Goal: Task Accomplishment & Management: Manage account settings

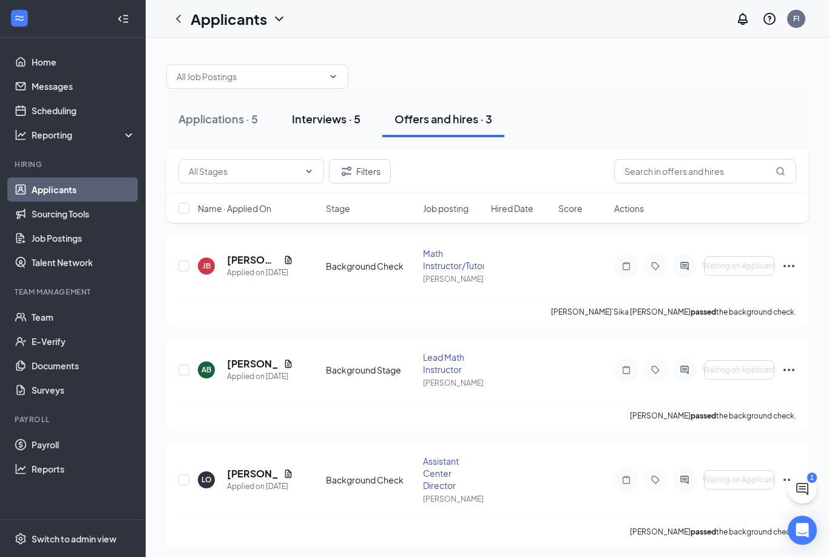
click at [345, 116] on div "Interviews · 5" at bounding box center [326, 118] width 69 height 15
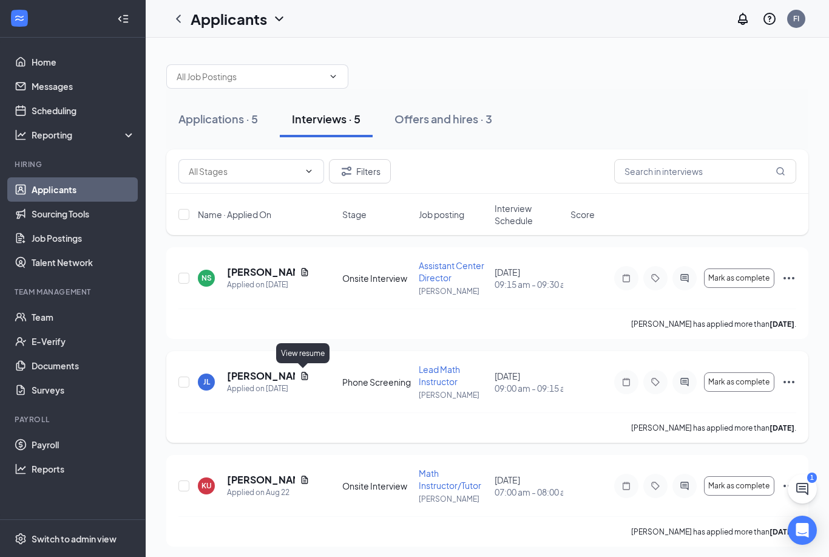
click at [303, 379] on icon "Document" at bounding box center [305, 376] width 7 height 8
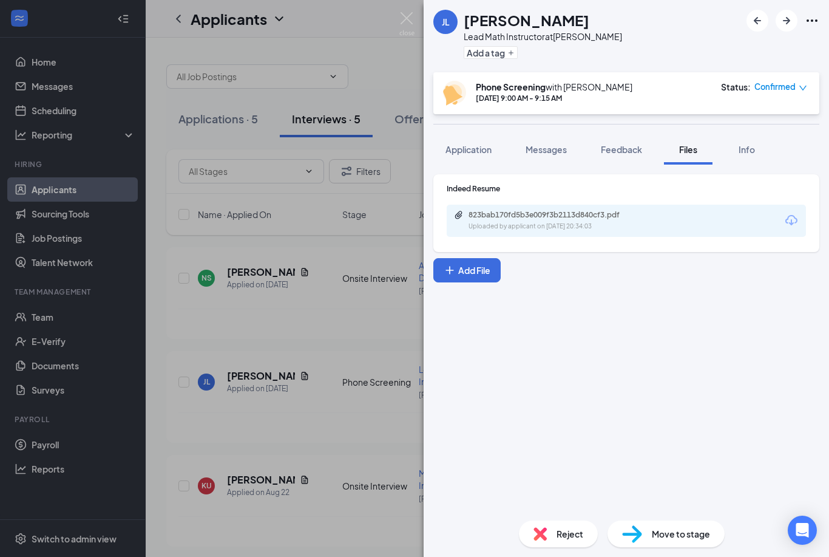
click at [792, 231] on div "823bab170fd5b3e009f3b2113d840cf3.pdf Uploaded by applicant on [DATE] 20:34:03" at bounding box center [626, 221] width 359 height 32
click at [789, 219] on icon "Download" at bounding box center [791, 220] width 15 height 15
click at [378, 246] on div "[PERSON_NAME] [PERSON_NAME] Lead Math Instructor at Clinton Add a tag Phone Scr…" at bounding box center [414, 278] width 829 height 557
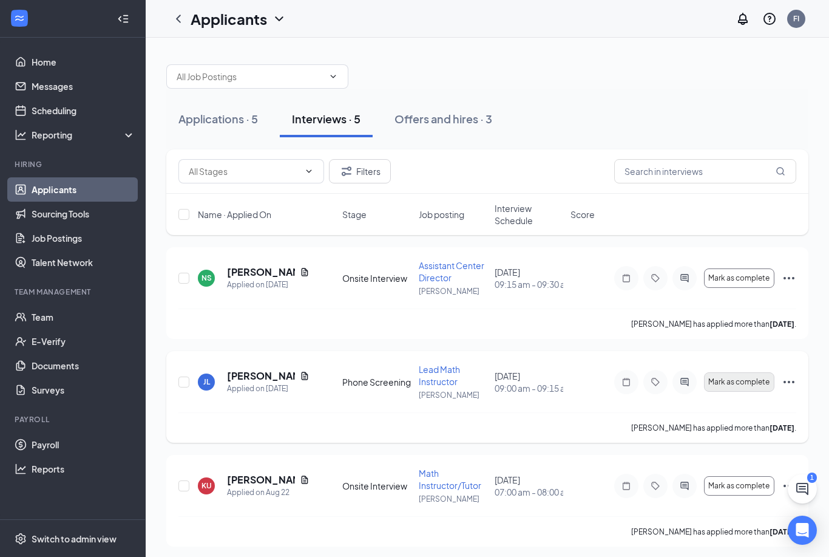
click at [749, 379] on span "Mark as complete" at bounding box center [738, 382] width 61 height 8
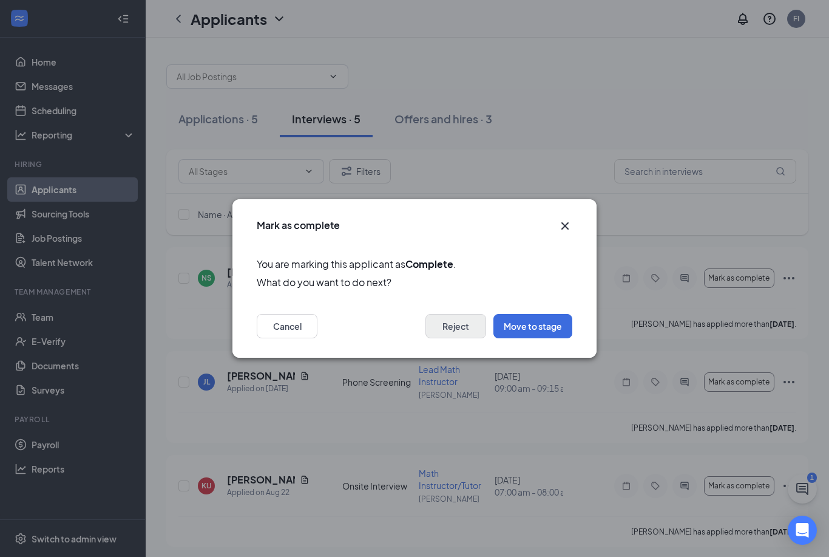
click at [472, 330] on button "Reject" at bounding box center [456, 326] width 61 height 24
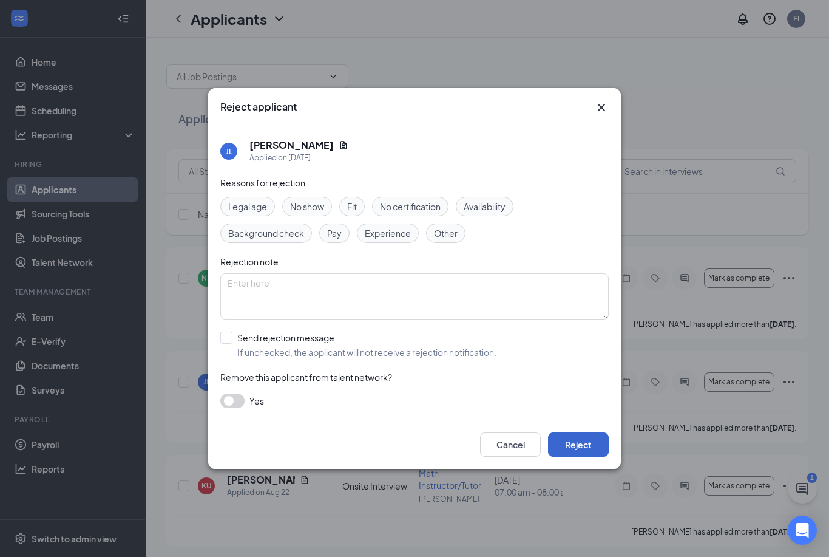
click at [582, 444] on button "Reject" at bounding box center [578, 444] width 61 height 24
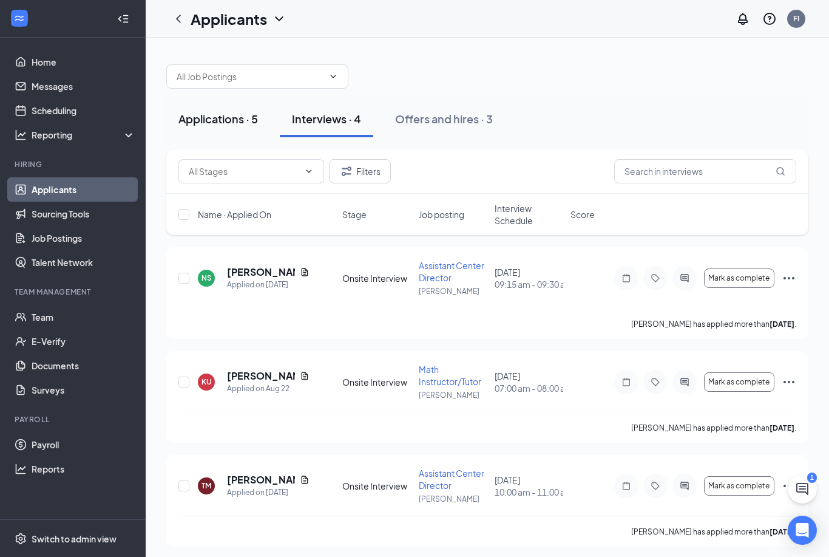
click at [209, 121] on div "Applications · 5" at bounding box center [218, 118] width 80 height 15
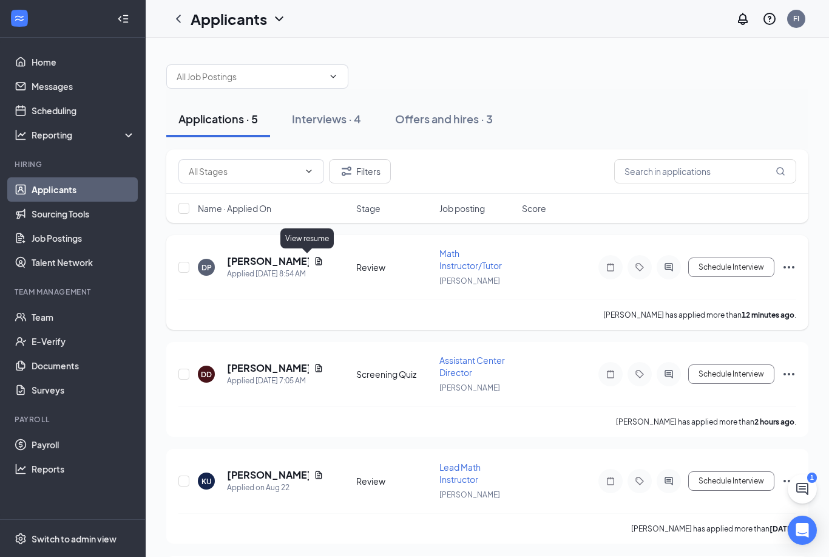
click at [316, 260] on icon "Document" at bounding box center [319, 261] width 7 height 8
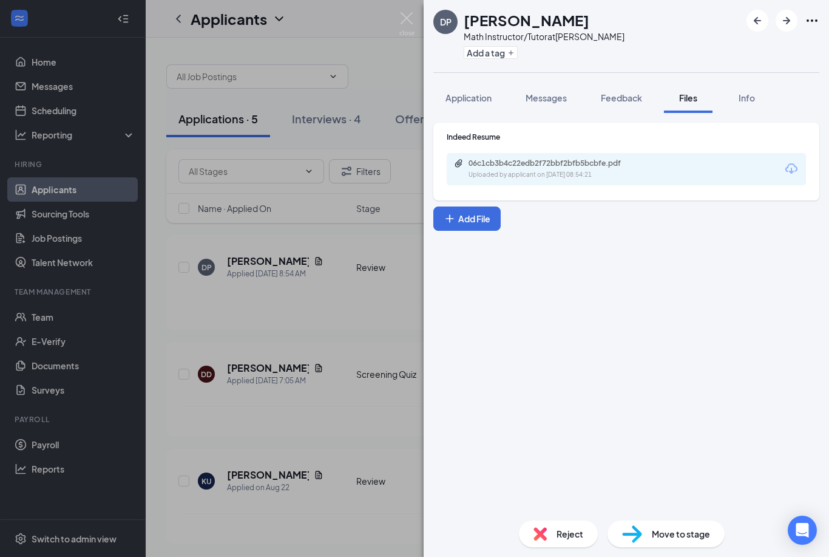
click at [794, 172] on icon "Download" at bounding box center [791, 168] width 15 height 15
click at [401, 78] on div "DP [PERSON_NAME] Math Instructor/Tutor at Clinton Add a tag Application Message…" at bounding box center [414, 278] width 829 height 557
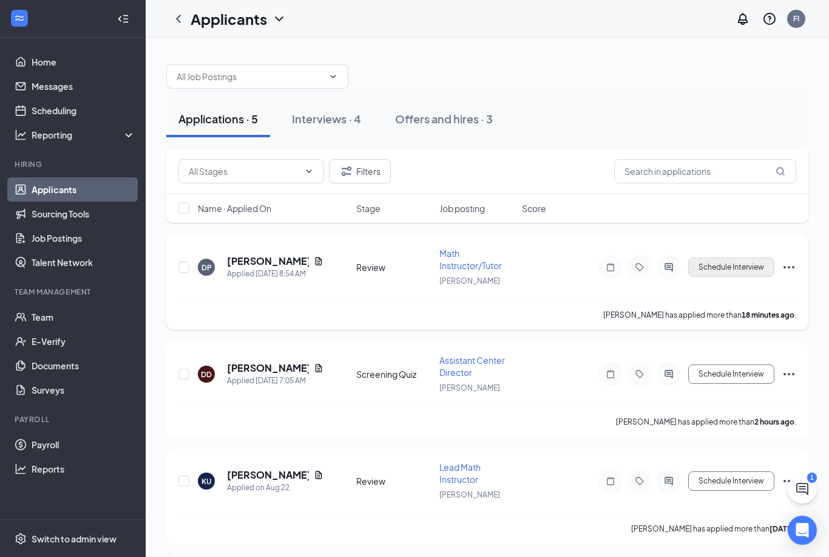
click at [732, 272] on button "Schedule Interview" at bounding box center [731, 266] width 86 height 19
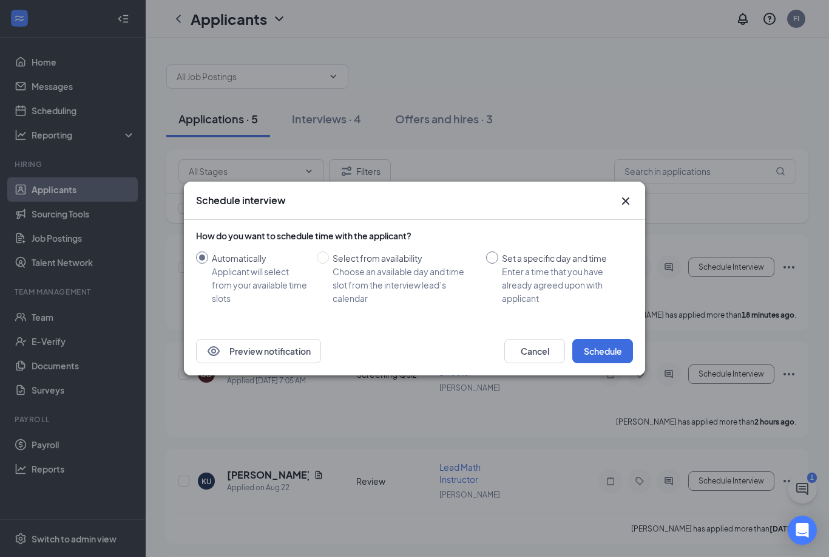
click at [495, 259] on input "Set a specific day and time Enter a time that you have already agreed upon with…" at bounding box center [492, 257] width 12 height 12
radio input "true"
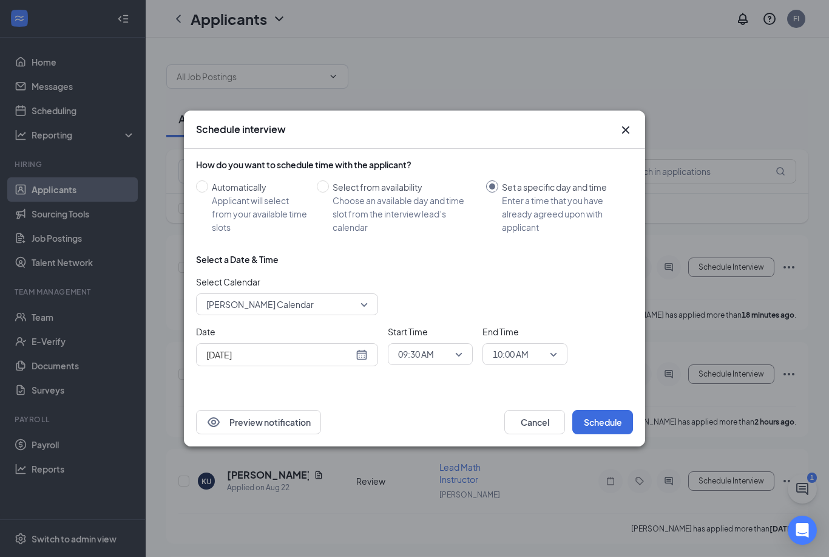
radio input "false"
click at [461, 355] on span "09:30 AM" at bounding box center [430, 354] width 64 height 18
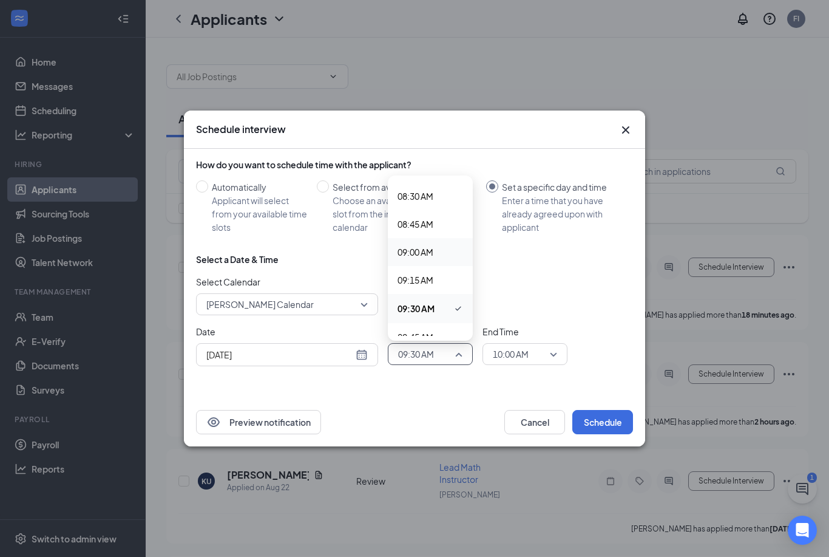
scroll to position [959, 0]
click at [430, 246] on span "09:00 AM" at bounding box center [416, 240] width 36 height 13
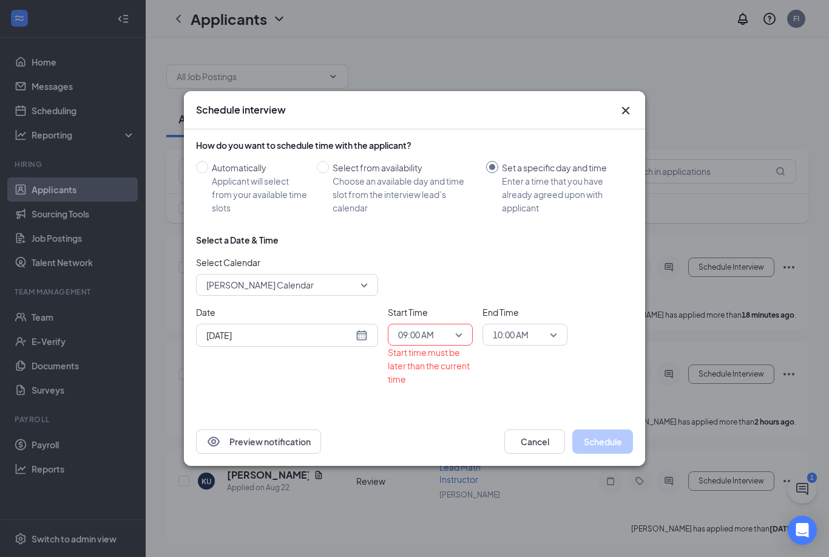
click at [367, 338] on div "[DATE]" at bounding box center [286, 334] width 161 height 13
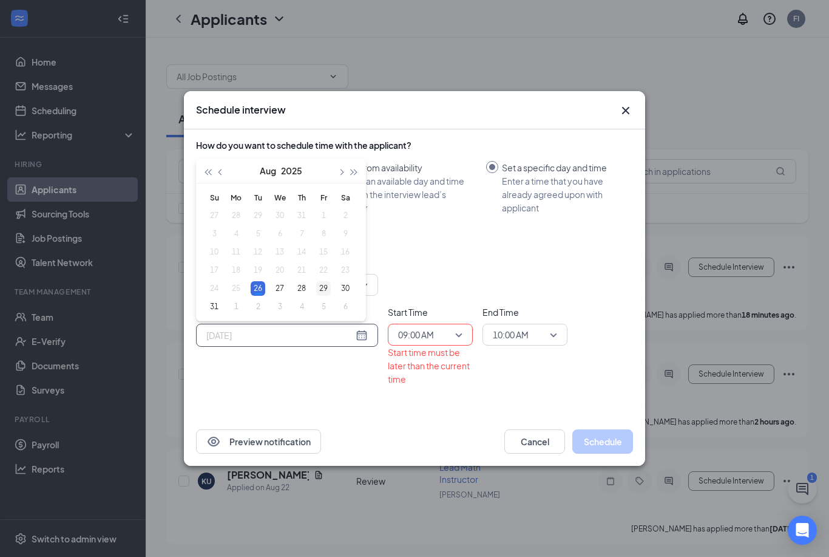
type input "[DATE]"
click at [325, 286] on div "29" at bounding box center [323, 288] width 15 height 15
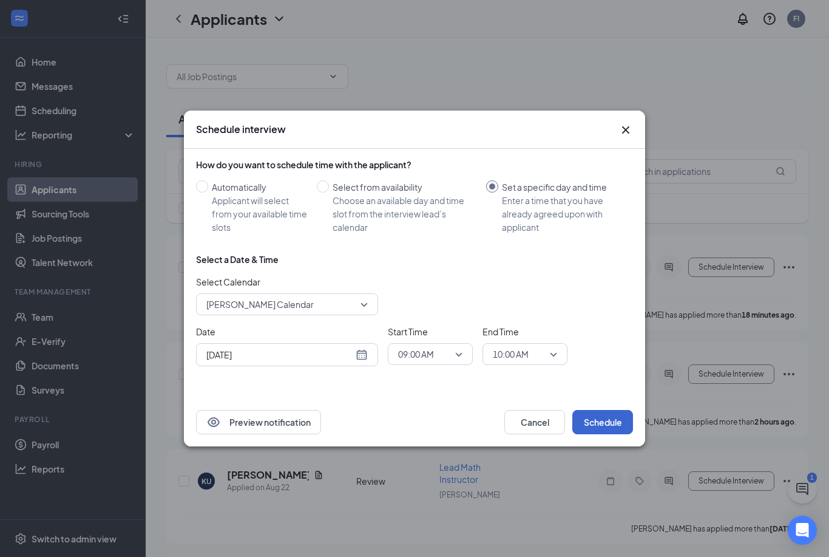
click at [600, 424] on button "Schedule" at bounding box center [602, 422] width 61 height 24
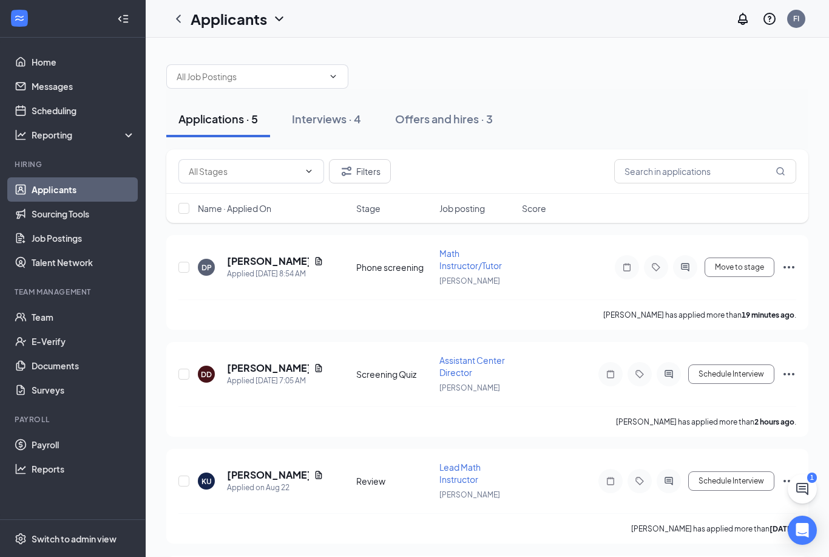
click at [226, 124] on div "Applications · 5" at bounding box center [218, 118] width 80 height 15
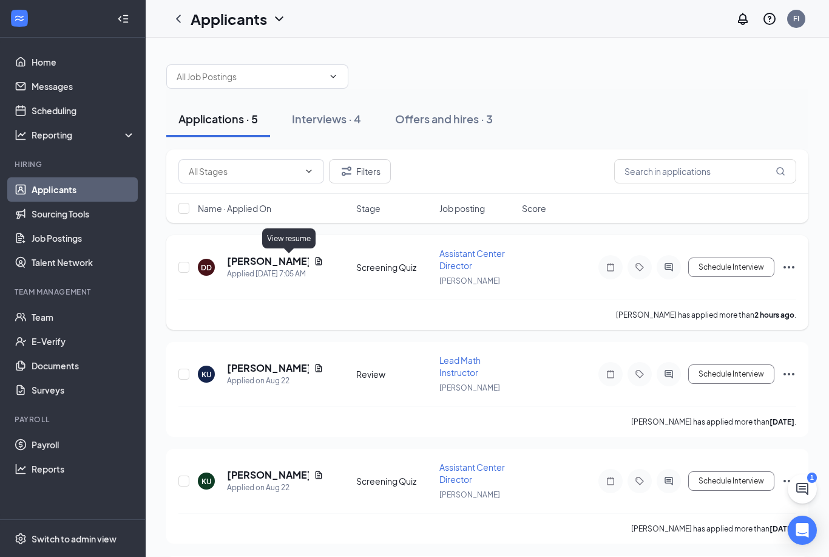
click at [316, 257] on icon "Document" at bounding box center [319, 261] width 7 height 8
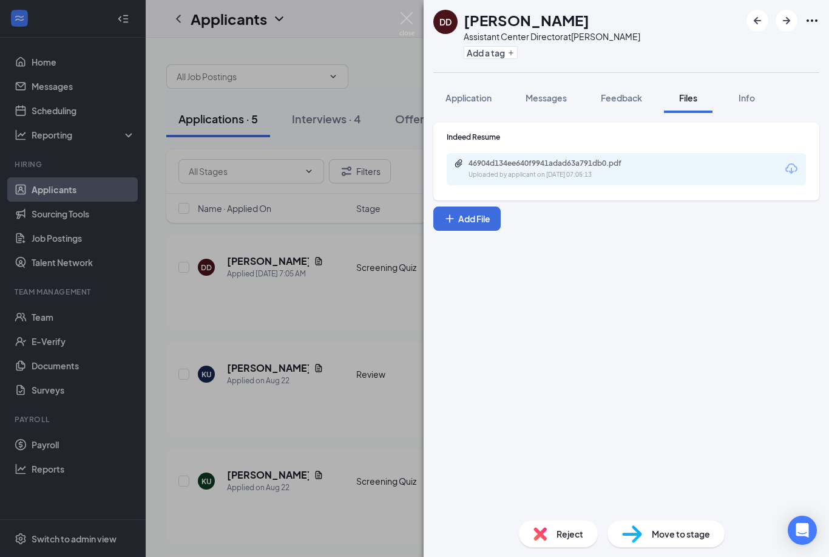
click at [750, 168] on div "46904d134ee640f9941adad63a791db0.pdf Uploaded by applicant on [DATE] 07:05:13" at bounding box center [626, 169] width 359 height 32
click at [785, 163] on icon "Download" at bounding box center [791, 168] width 15 height 15
click at [408, 21] on img at bounding box center [406, 24] width 15 height 24
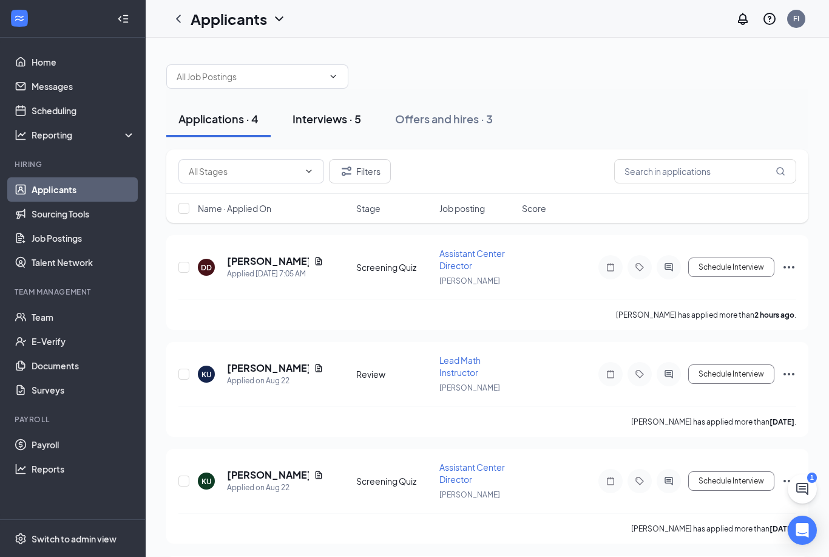
click at [340, 120] on div "Interviews · 5" at bounding box center [327, 118] width 69 height 15
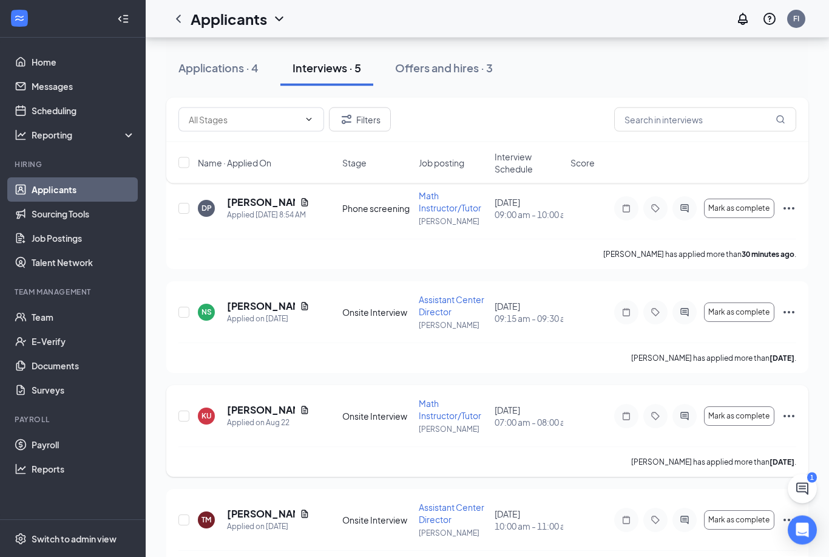
scroll to position [58, 0]
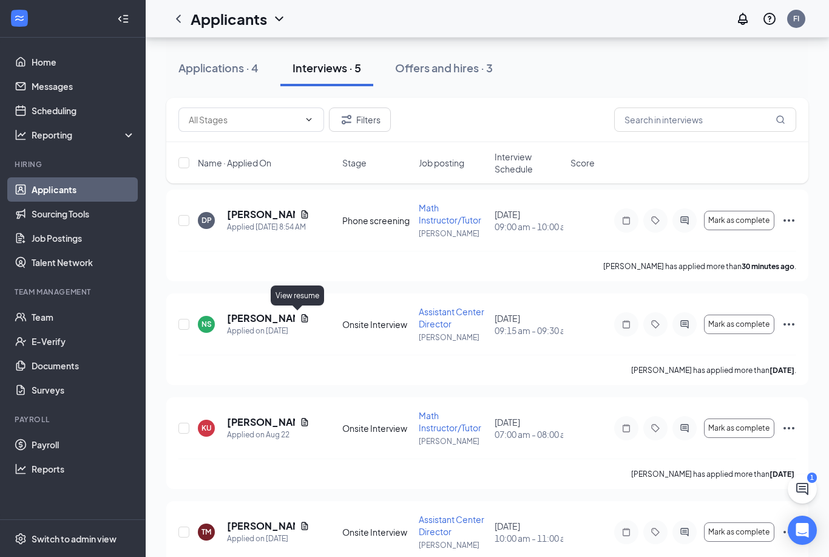
click at [292, 294] on div "View resume" at bounding box center [297, 295] width 53 height 20
click at [299, 297] on div "View resume" at bounding box center [297, 295] width 53 height 20
click at [299, 299] on div "View resume" at bounding box center [297, 295] width 53 height 20
click at [311, 295] on div "View resume" at bounding box center [297, 295] width 53 height 20
click at [303, 314] on div "NS [PERSON_NAME] Applied on [DATE]" at bounding box center [266, 323] width 137 height 25
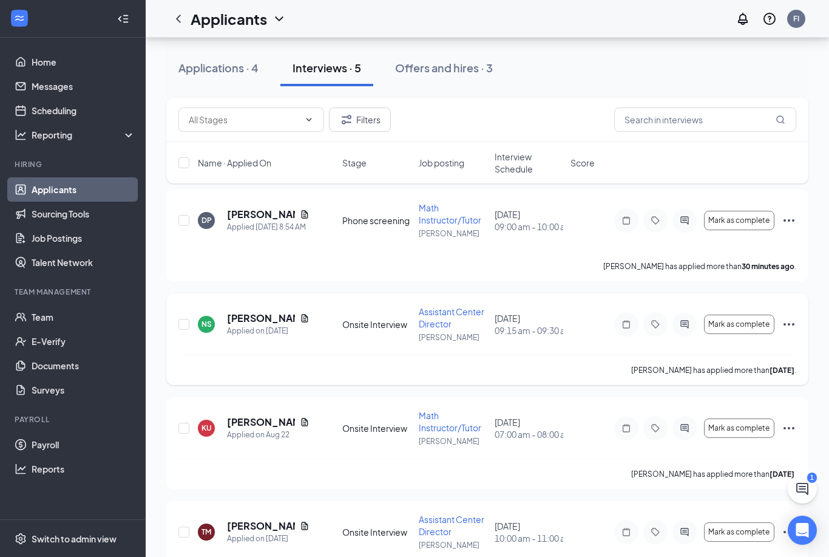
click at [300, 322] on icon "Document" at bounding box center [305, 318] width 10 height 10
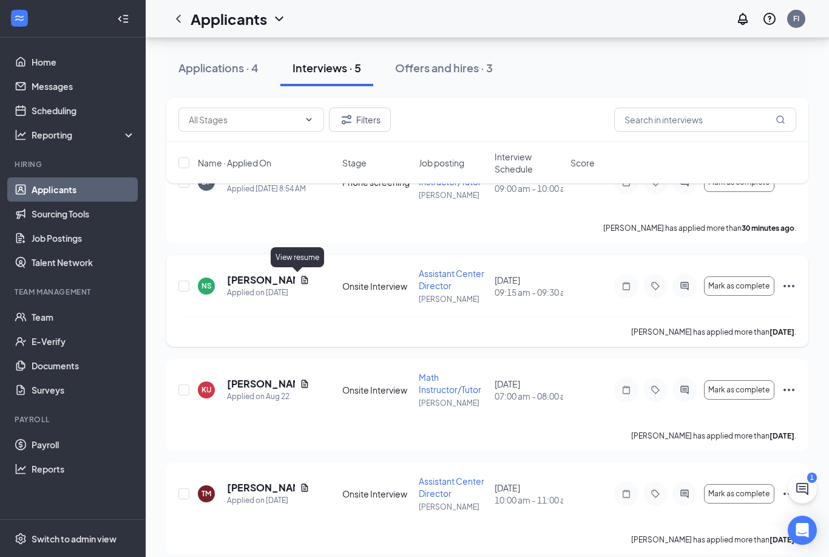
scroll to position [97, 0]
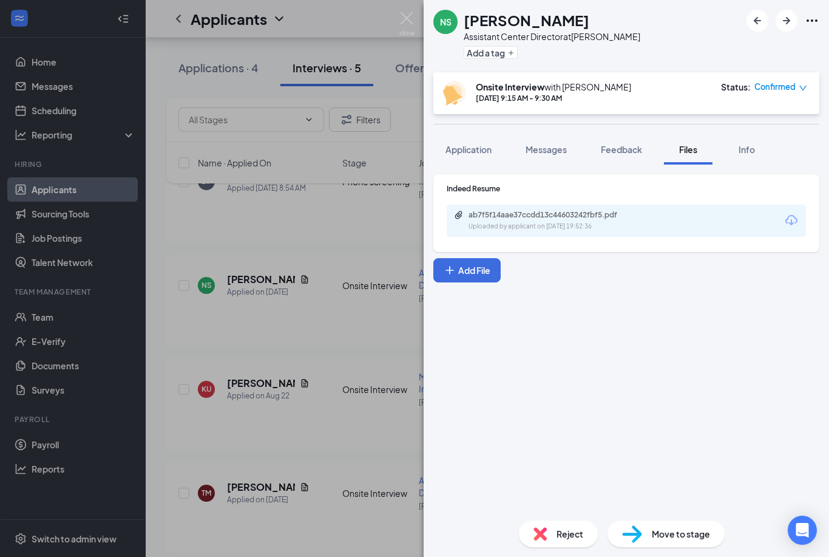
click at [773, 221] on div "ab7f5f14aae37ccdd13c44603242fbf5.pdf Uploaded by applicant on [DATE] 19:52:36" at bounding box center [626, 221] width 359 height 32
click at [796, 219] on icon "Download" at bounding box center [792, 220] width 12 height 10
click at [553, 157] on button "Messages" at bounding box center [547, 149] width 66 height 30
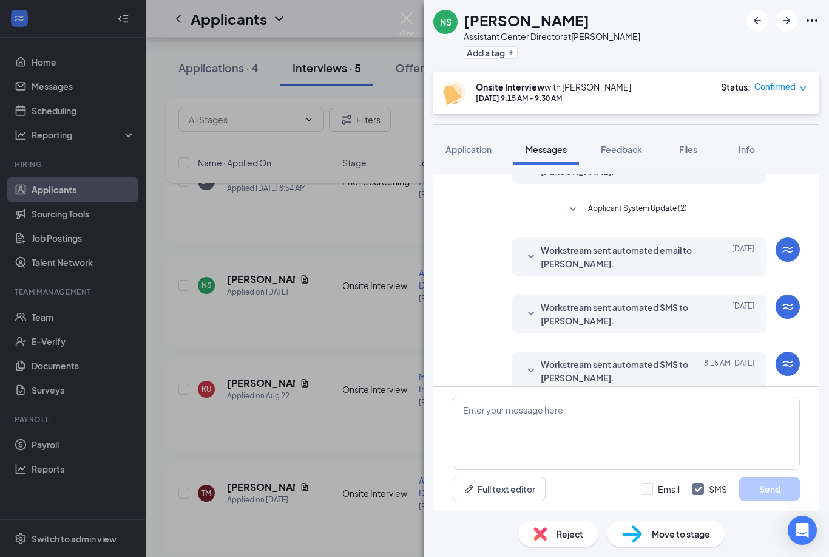
scroll to position [197, 0]
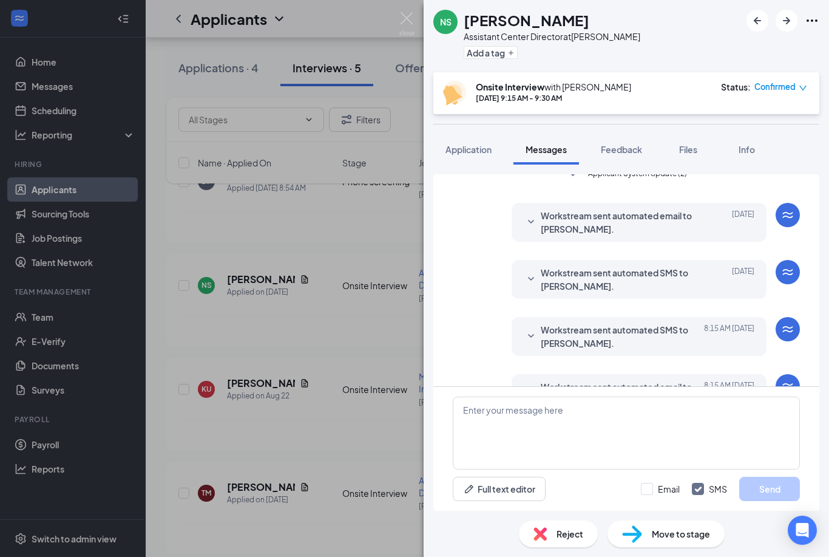
click at [362, 336] on div "NS [PERSON_NAME] Assistant Center Director at Clinton Add a tag Onsite Intervie…" at bounding box center [414, 278] width 829 height 557
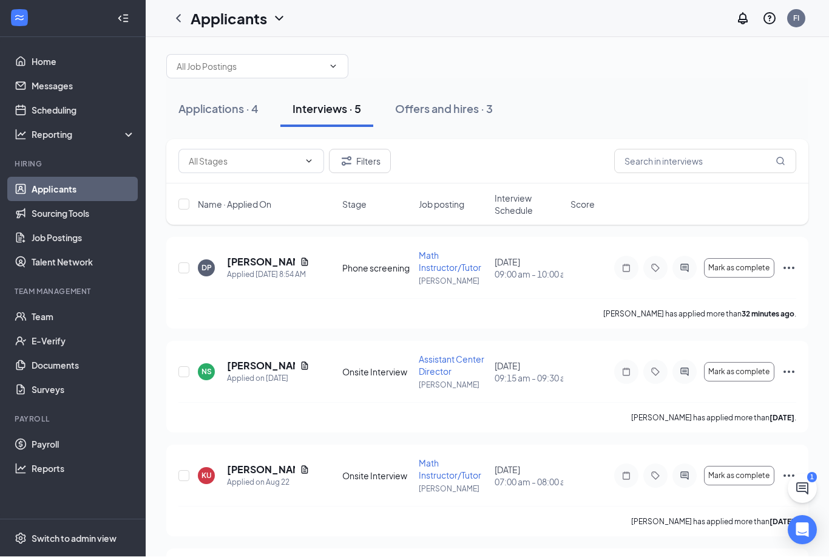
scroll to position [10, 0]
click at [785, 262] on icon "Ellipses" at bounding box center [789, 267] width 15 height 15
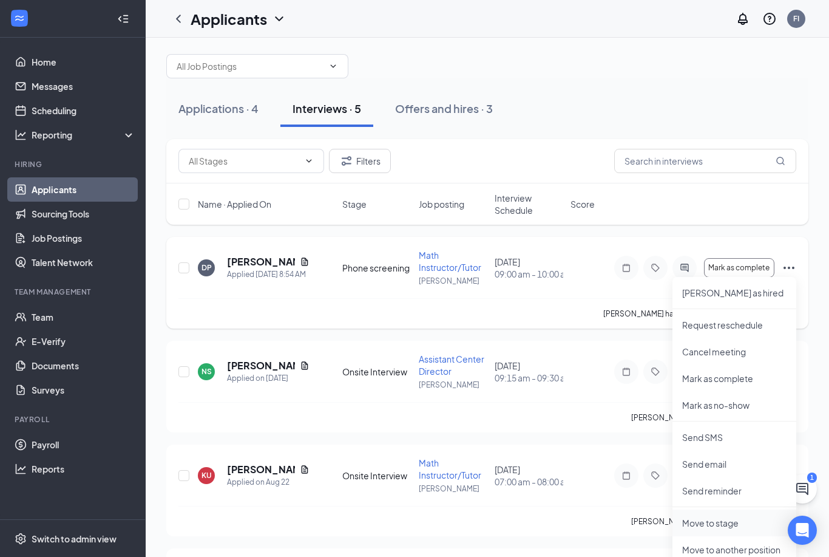
click at [727, 520] on p "Move to stage" at bounding box center [734, 523] width 104 height 12
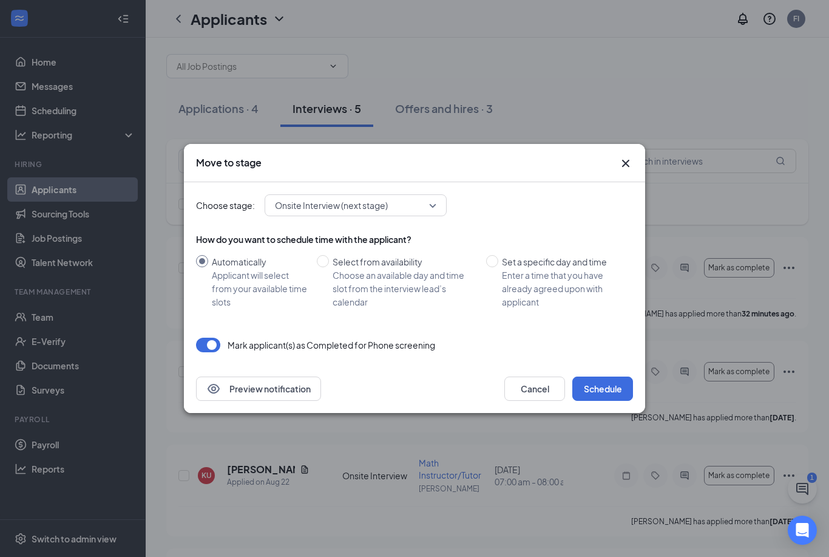
click at [436, 214] on span "Onsite Interview (next stage)" at bounding box center [355, 205] width 161 height 18
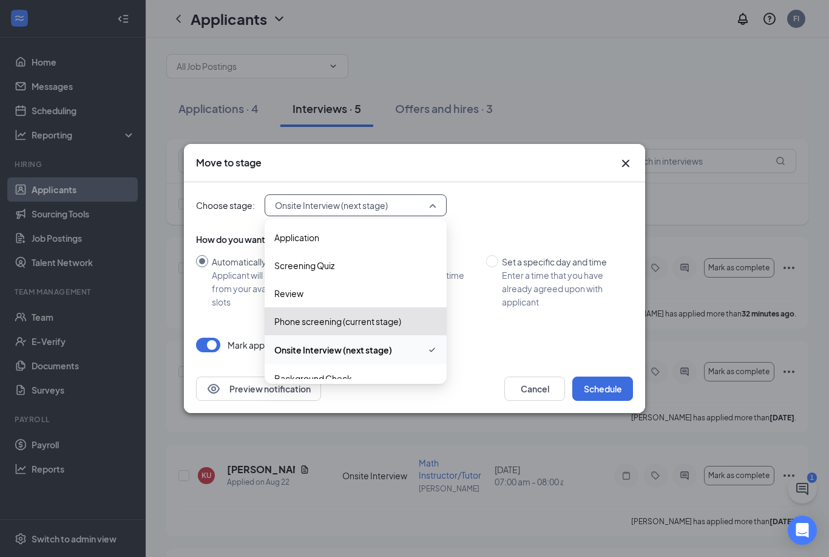
click at [549, 318] on div "How do you want to schedule time with the applicant? Automatically Applicant wi…" at bounding box center [414, 275] width 437 height 85
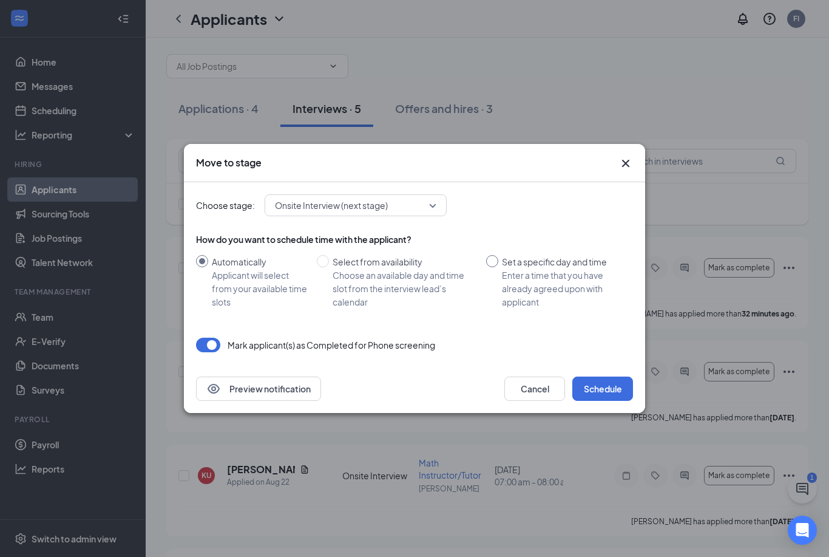
click at [496, 267] on input "Set a specific day and time Enter a time that you have already agreed upon with…" at bounding box center [492, 261] width 12 height 12
radio input "true"
radio input "false"
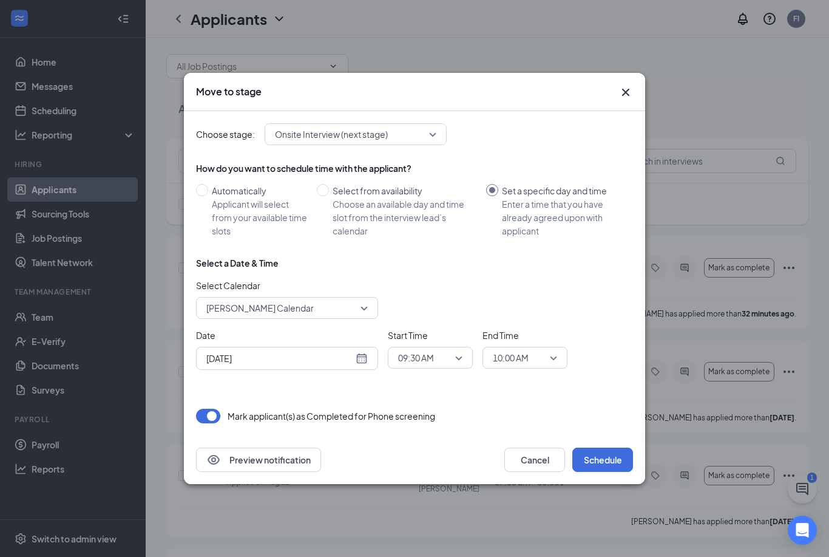
click at [464, 368] on div "09:30 AM" at bounding box center [430, 358] width 85 height 22
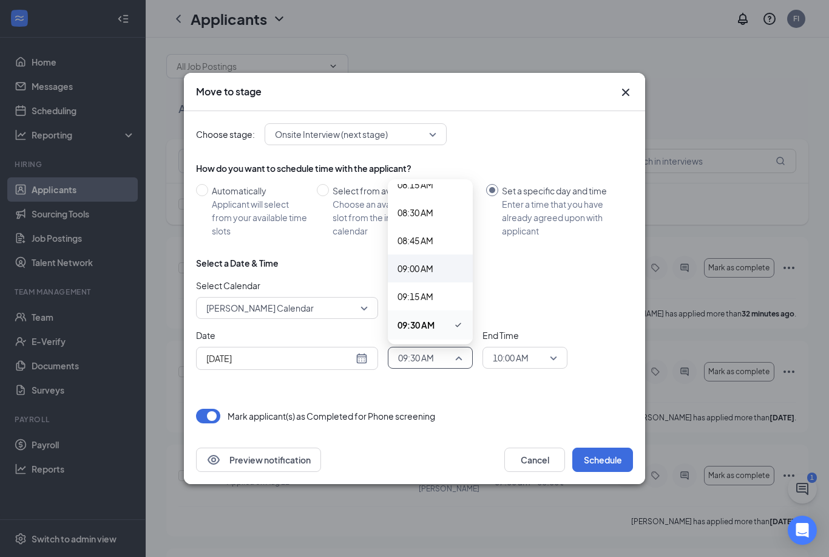
click at [435, 275] on span "09:00 AM" at bounding box center [431, 268] width 66 height 13
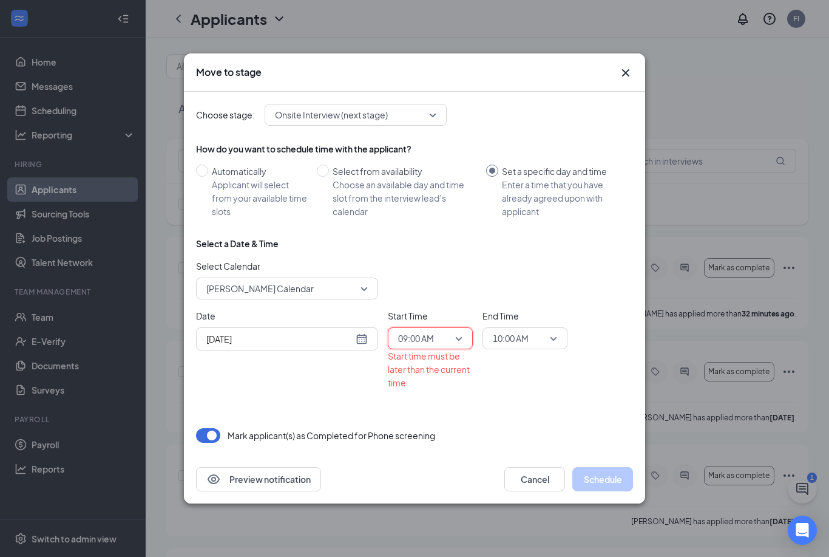
click at [553, 347] on span "10:00 AM" at bounding box center [525, 338] width 64 height 18
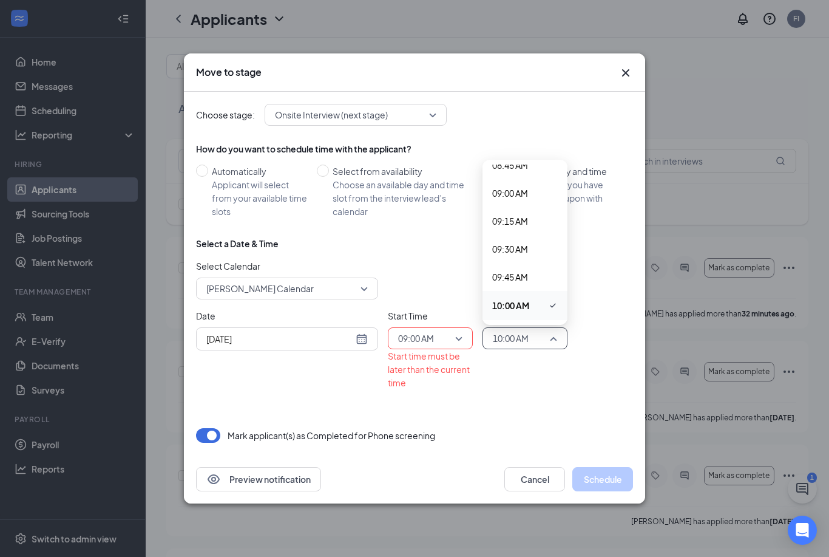
click at [521, 312] on span "10:00 AM" at bounding box center [510, 305] width 37 height 13
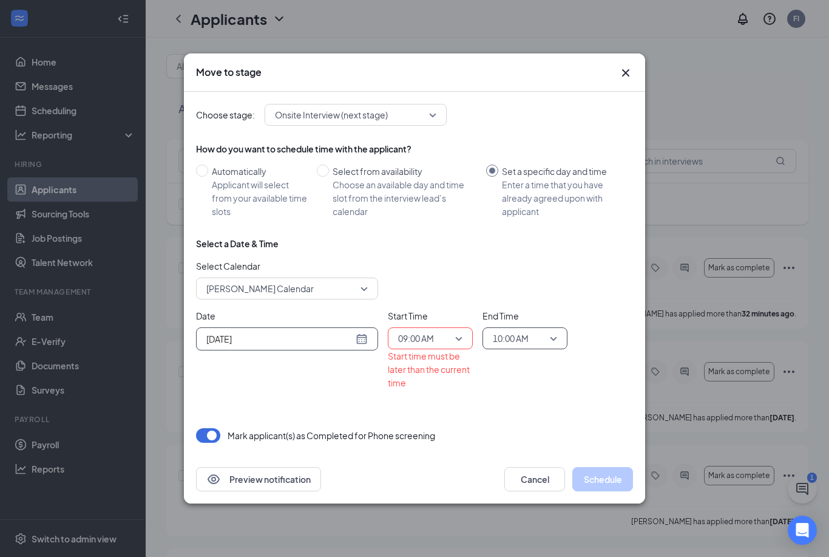
click at [353, 345] on input "[DATE]" at bounding box center [279, 338] width 147 height 13
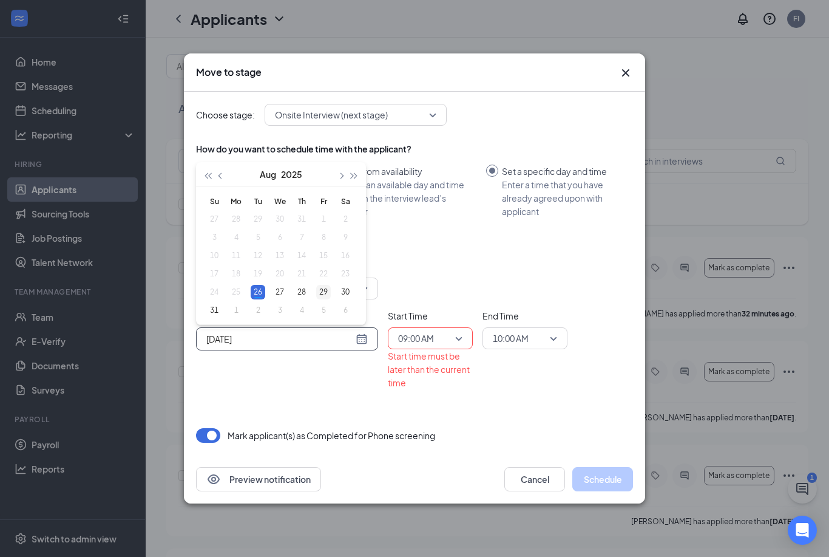
type input "[DATE]"
click at [330, 299] on div "29" at bounding box center [323, 292] width 15 height 15
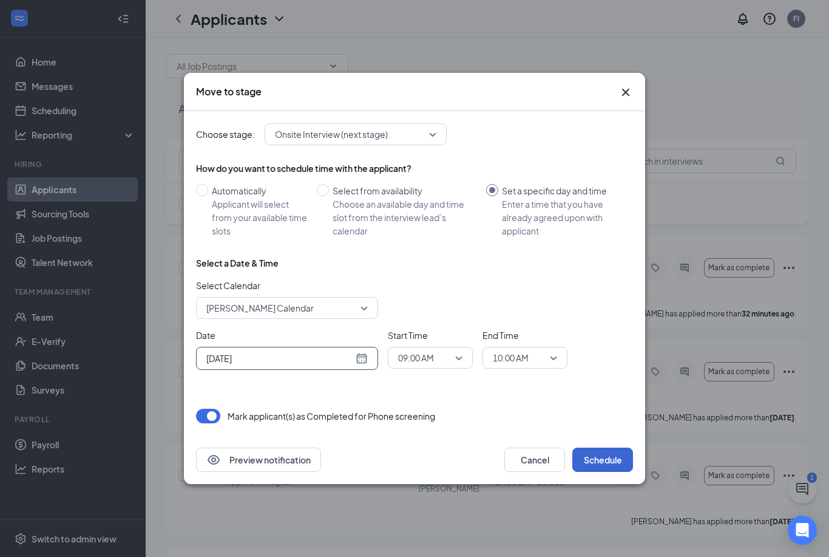
click at [604, 468] on button "Schedule" at bounding box center [602, 459] width 61 height 24
click at [599, 472] on button "Schedule" at bounding box center [602, 459] width 61 height 24
click at [600, 472] on button "Schedule" at bounding box center [602, 459] width 61 height 24
click at [616, 98] on div "Move to stage" at bounding box center [414, 91] width 437 height 13
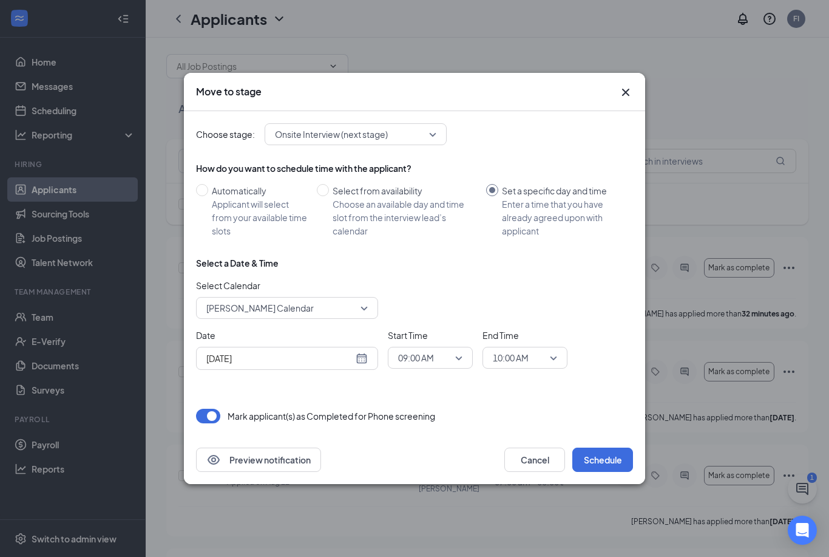
click at [625, 100] on icon "Cross" at bounding box center [626, 92] width 15 height 15
